Goal: Task Accomplishment & Management: Manage account settings

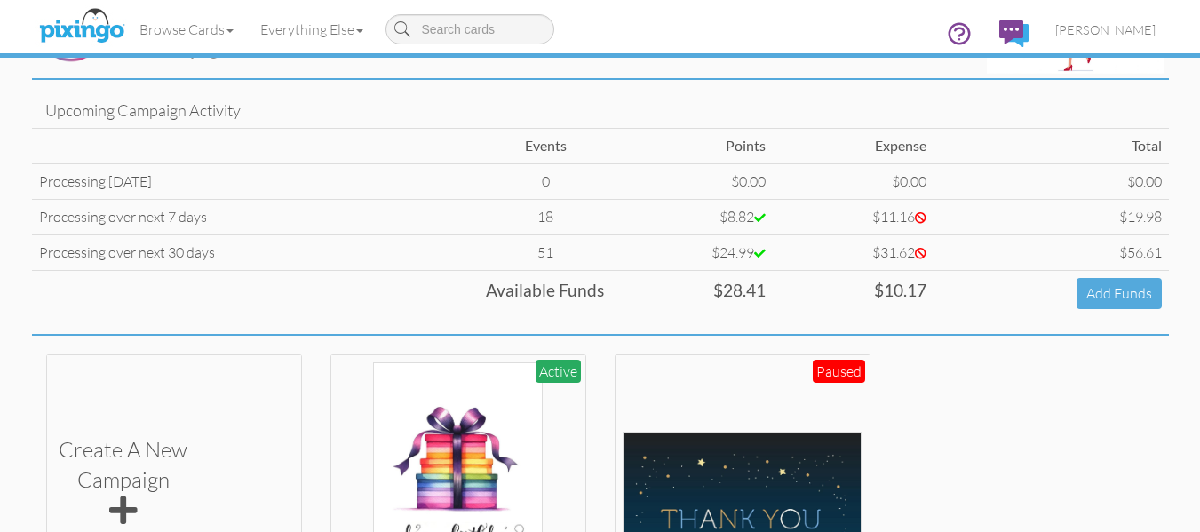
scroll to position [89, 0]
click at [1088, 36] on span "[PERSON_NAME]" at bounding box center [1106, 29] width 100 height 15
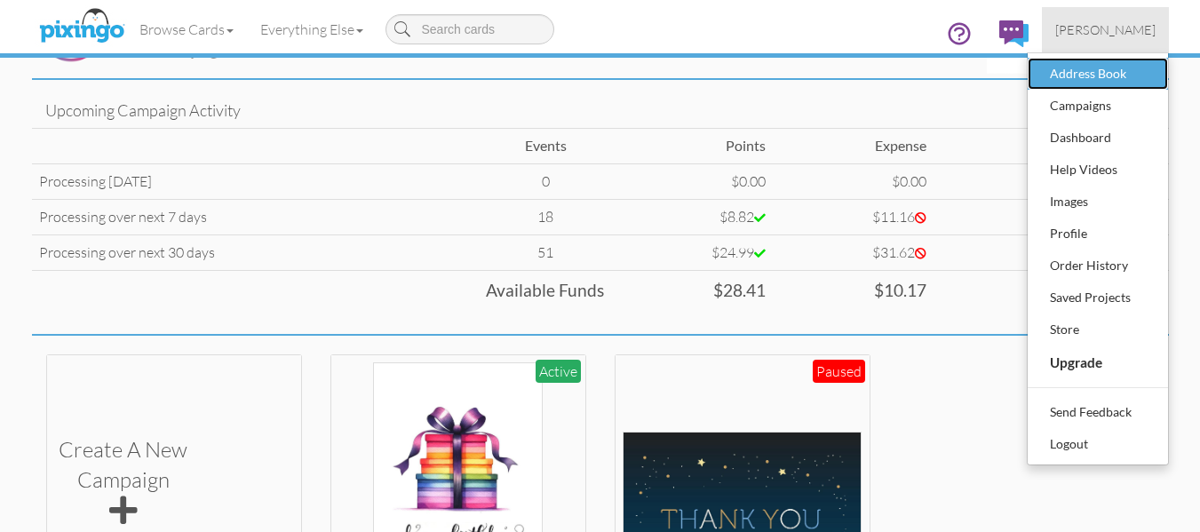
click at [1100, 75] on div "Address Book" at bounding box center [1098, 73] width 105 height 27
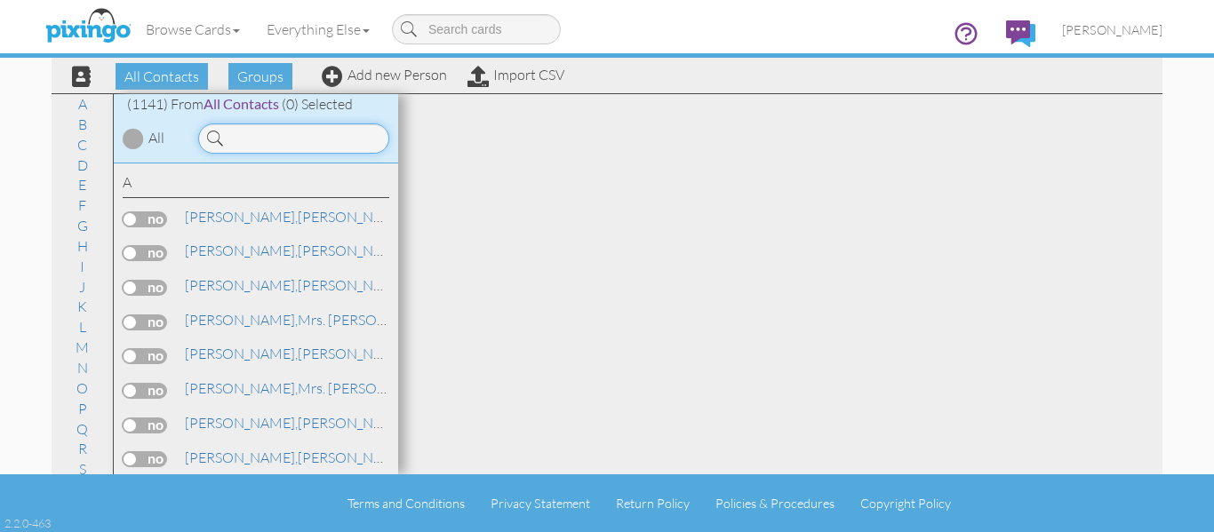
click at [290, 133] on input at bounding box center [293, 139] width 191 height 30
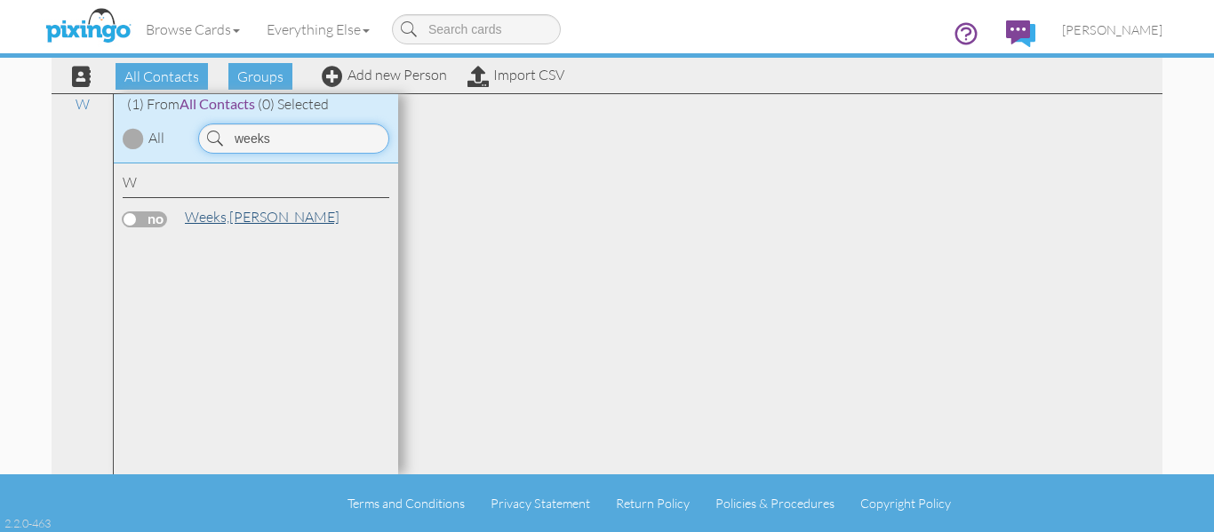
type input "weeks"
click at [223, 220] on span "Weeks," at bounding box center [207, 217] width 44 height 18
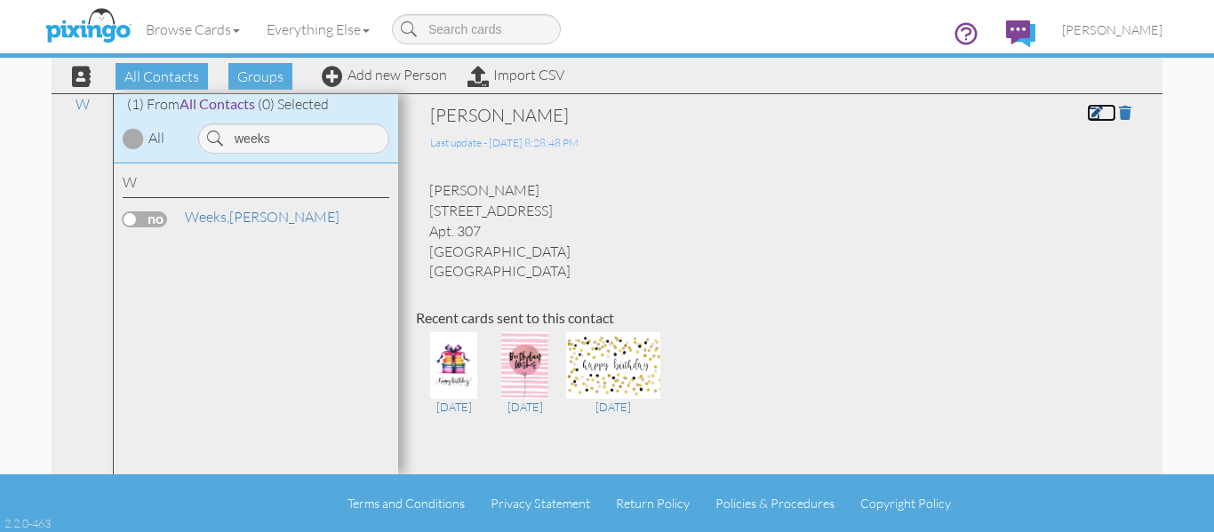
click at [1087, 120] on link at bounding box center [1101, 113] width 29 height 18
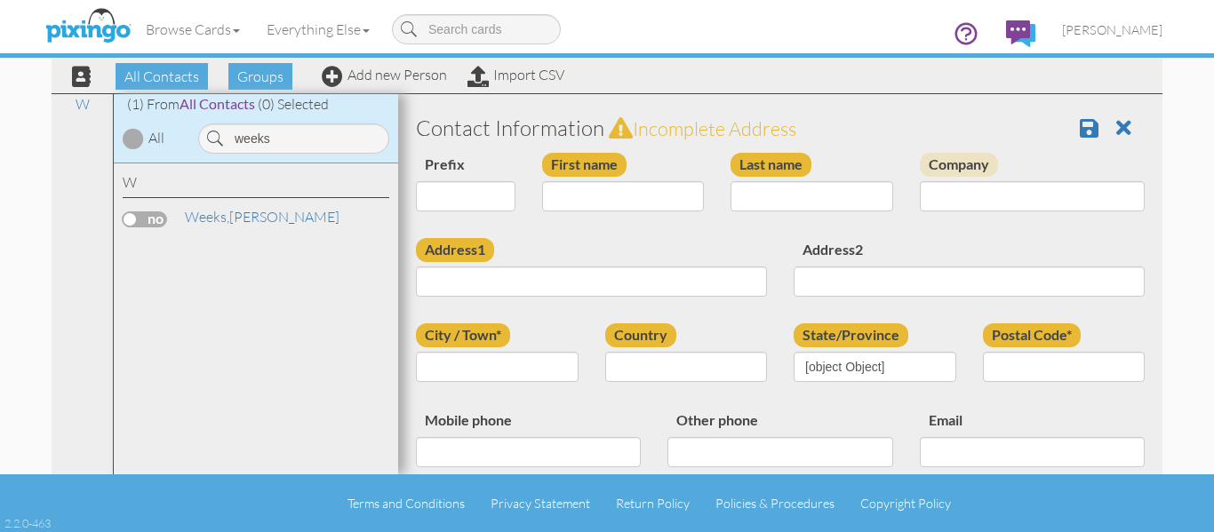
type input "[PERSON_NAME]"
type input "Weeks"
type input "[STREET_ADDRESS]"
type input "Apt. 307"
type input "Lakewood"
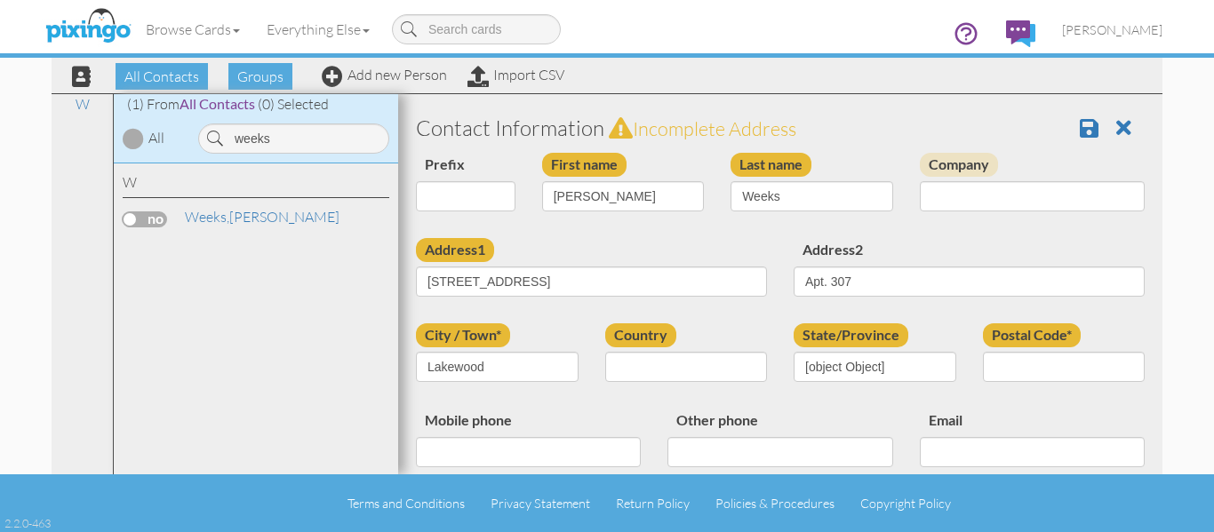
type input "80226"
select select "object:9095"
select select "object:9340"
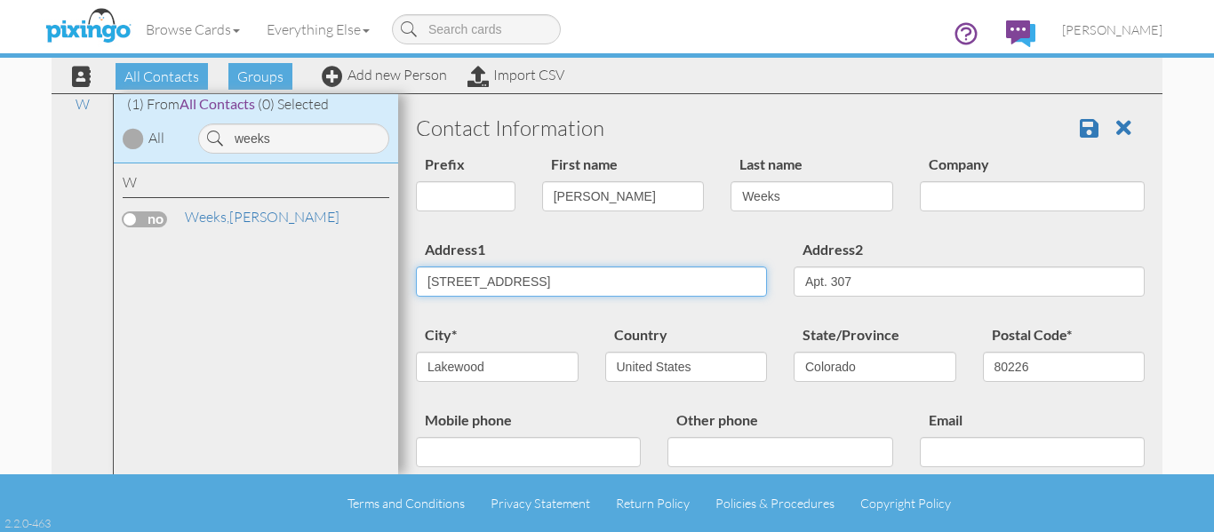
click at [566, 281] on input "[STREET_ADDRESS]" at bounding box center [591, 282] width 351 height 30
click at [584, 281] on input "[STREET_ADDRESS]" at bounding box center [591, 282] width 351 height 30
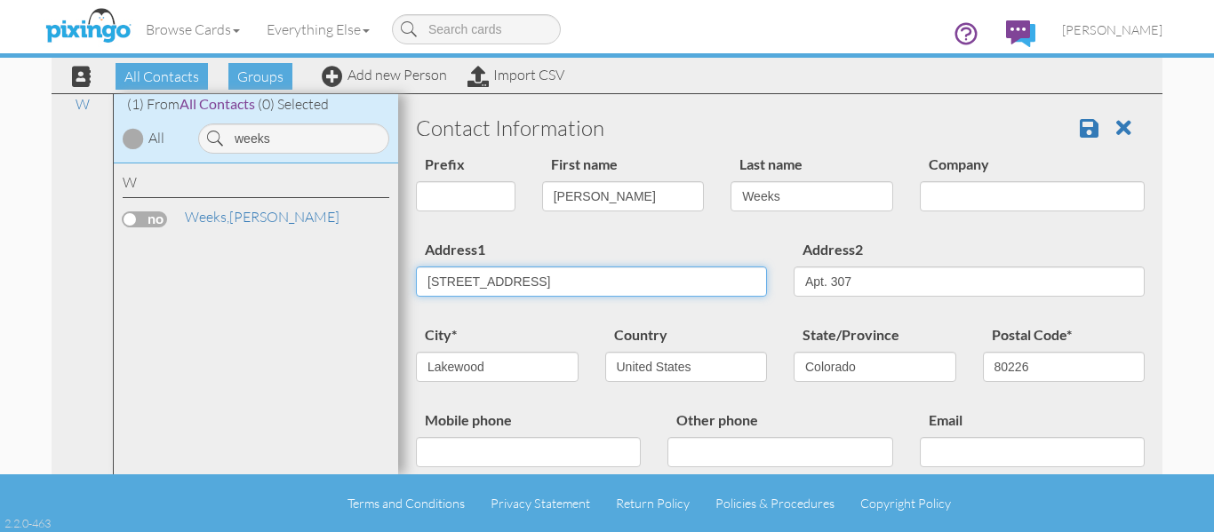
paste input "7100 W. 13th"
type input "[STREET_ADDRESS]"
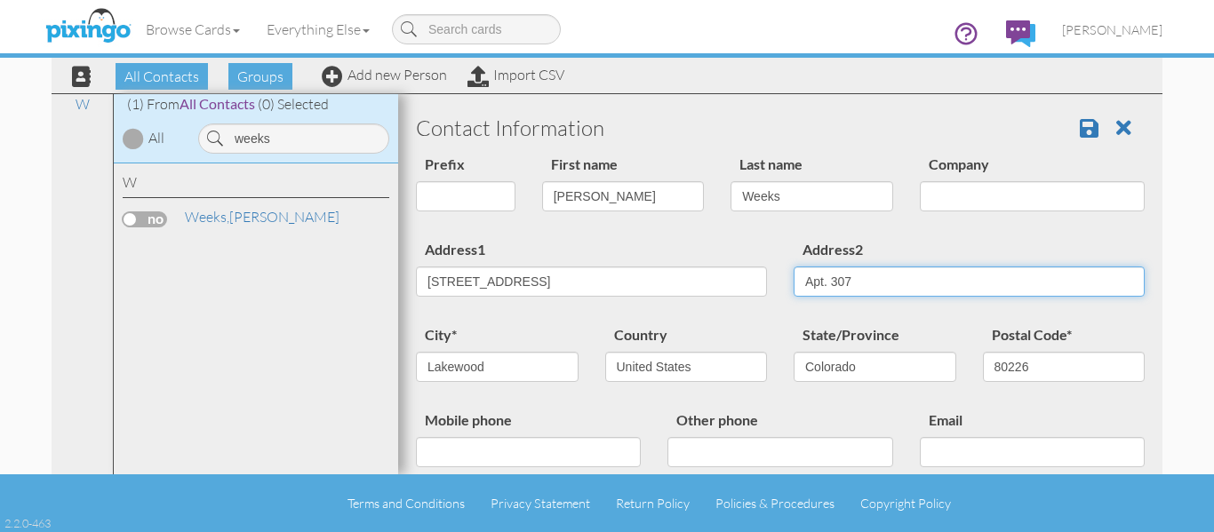
drag, startPoint x: 939, startPoint y: 273, endPoint x: 789, endPoint y: 280, distance: 150.3
click at [793, 280] on input "Apt. 307" at bounding box center [968, 282] width 351 height 30
type input "232"
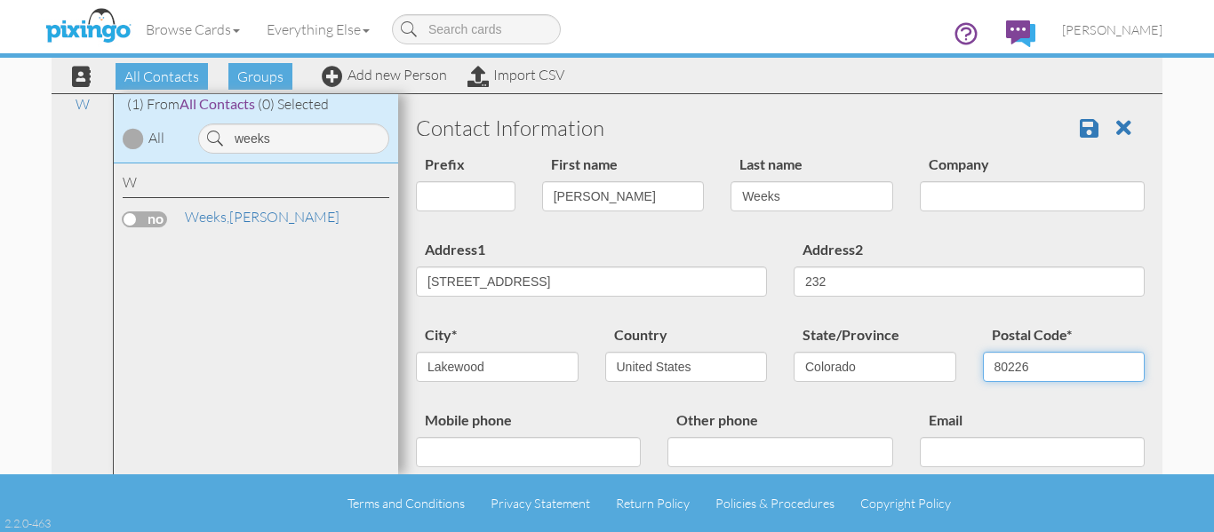
drag, startPoint x: 1048, startPoint y: 362, endPoint x: 1005, endPoint y: 366, distance: 42.9
click at [1005, 366] on input "80226" at bounding box center [1064, 367] width 163 height 30
type input "80214"
click at [1087, 118] on link at bounding box center [1096, 128] width 32 height 27
